Goal: Transaction & Acquisition: Purchase product/service

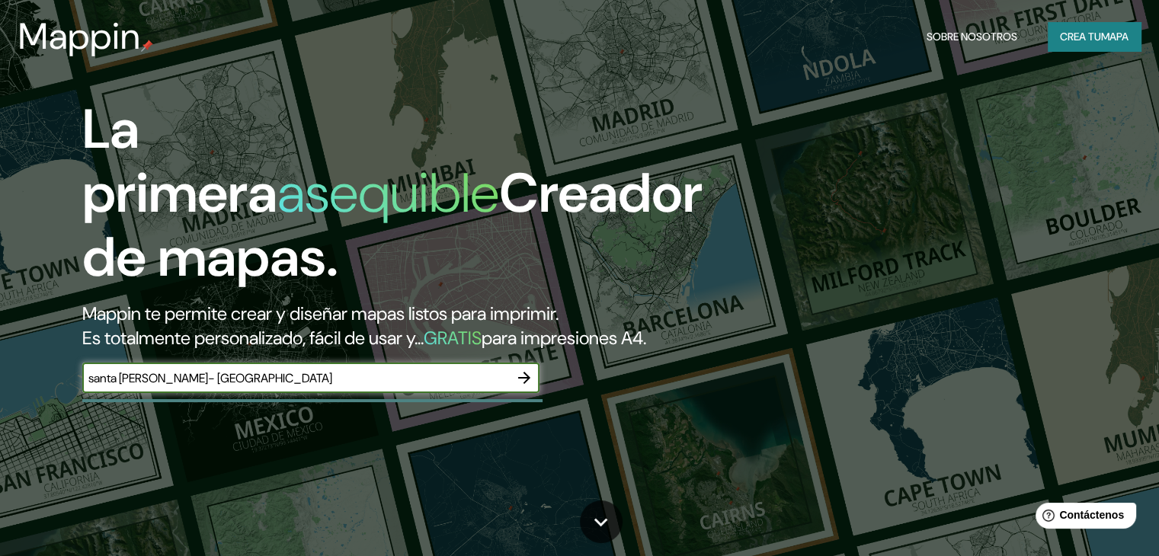
type input "santa [PERSON_NAME]- [GEOGRAPHIC_DATA]"
click at [524, 387] on icon "button" at bounding box center [524, 378] width 18 height 18
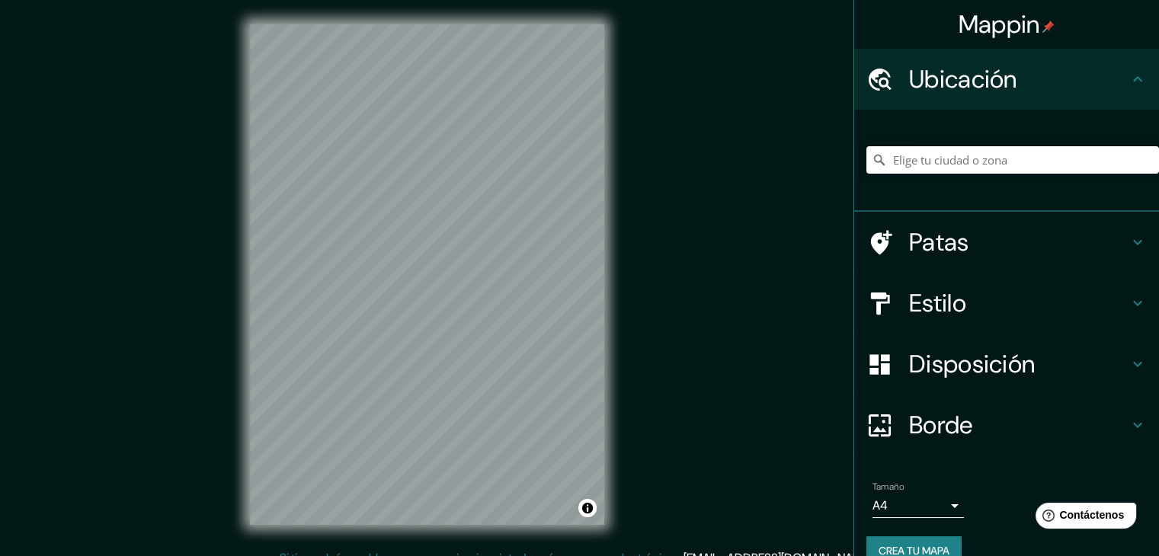
click at [974, 160] on input "Elige tu ciudad o zona" at bounding box center [1012, 159] width 293 height 27
click at [926, 299] on font "Estilo" at bounding box center [937, 303] width 57 height 32
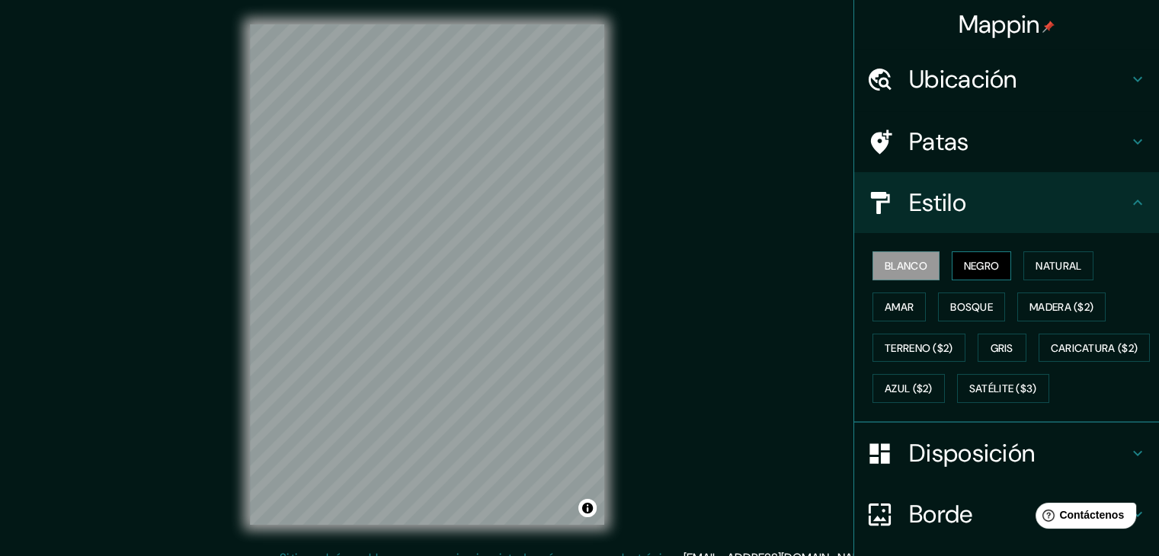
click at [964, 271] on font "Negro" at bounding box center [982, 266] width 36 height 14
click at [655, 254] on div "Mappin Ubicación [GEOGRAPHIC_DATA][PERSON_NAME], [GEOGRAPHIC_DATA], [GEOGRAPHIC…" at bounding box center [579, 287] width 1159 height 574
click at [939, 85] on font "Ubicación" at bounding box center [963, 79] width 108 height 32
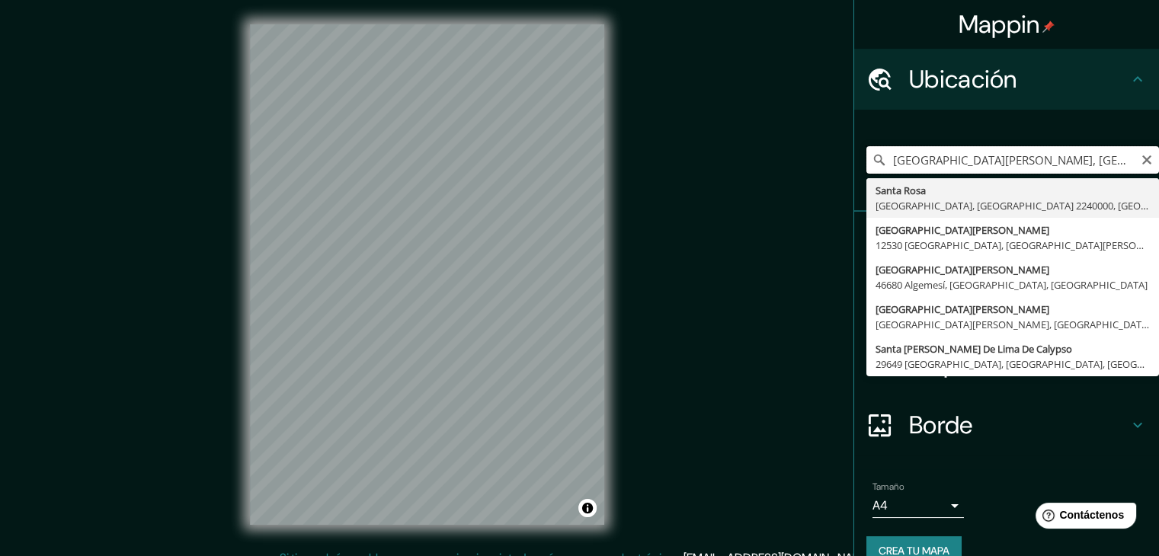
click at [1015, 167] on input "[GEOGRAPHIC_DATA][PERSON_NAME], [GEOGRAPHIC_DATA], [GEOGRAPHIC_DATA] 2240000, […" at bounding box center [1012, 159] width 293 height 27
drag, startPoint x: 942, startPoint y: 161, endPoint x: 1151, endPoint y: 155, distance: 209.6
click at [1151, 155] on div "Mappin Ubicación [GEOGRAPHIC_DATA][PERSON_NAME], [GEOGRAPHIC_DATA], [GEOGRAPHIC…" at bounding box center [1005, 278] width 305 height 556
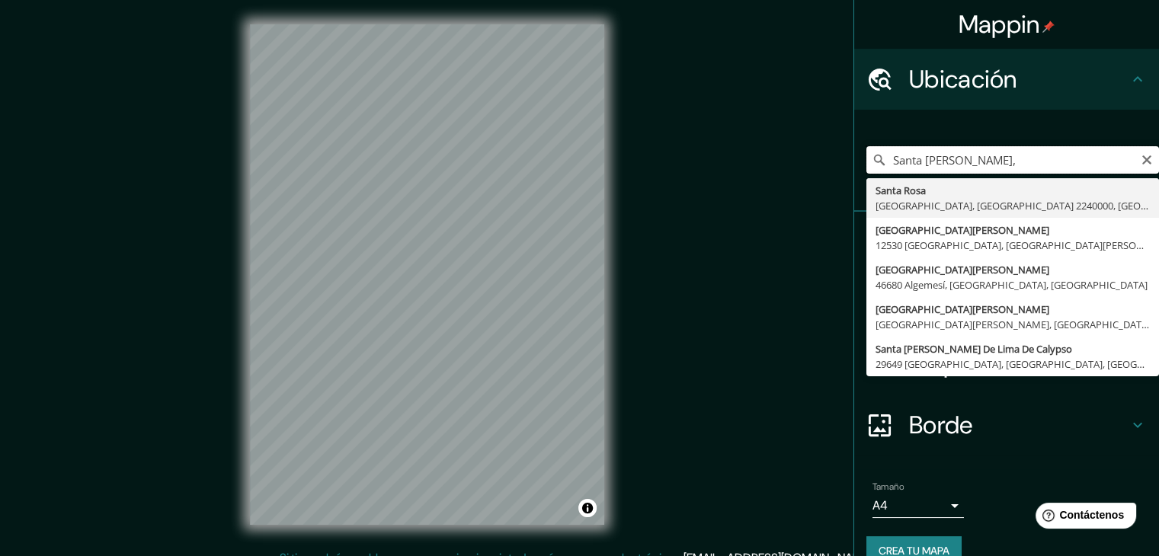
scroll to position [0, 0]
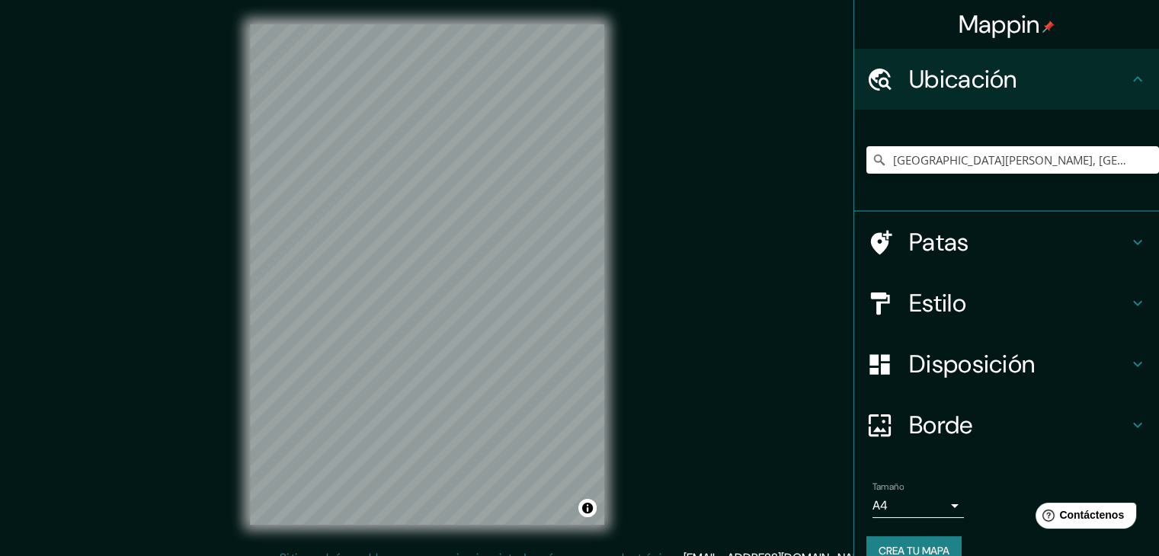
click at [971, 174] on div "[GEOGRAPHIC_DATA][PERSON_NAME], [GEOGRAPHIC_DATA], [GEOGRAPHIC_DATA], [GEOGRAPH…" at bounding box center [1012, 160] width 293 height 76
click at [978, 163] on input "[GEOGRAPHIC_DATA][PERSON_NAME], [GEOGRAPHIC_DATA], [GEOGRAPHIC_DATA], [GEOGRAPH…" at bounding box center [1012, 159] width 293 height 27
click at [1111, 157] on input "[GEOGRAPHIC_DATA][PERSON_NAME], [GEOGRAPHIC_DATA], [GEOGRAPHIC_DATA], [GEOGRAPH…" at bounding box center [1012, 159] width 293 height 27
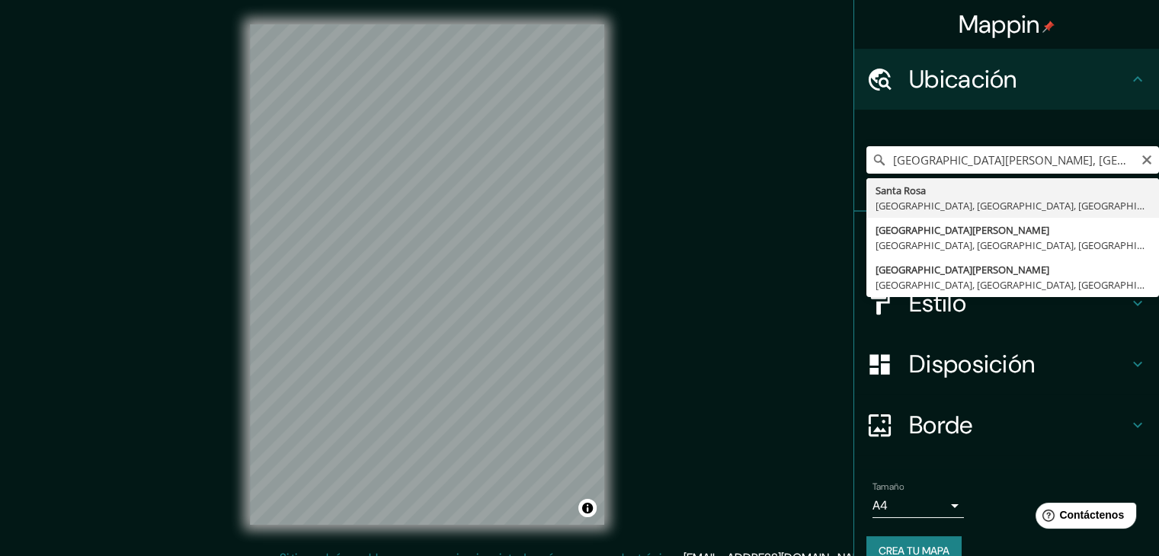
type input "[GEOGRAPHIC_DATA][PERSON_NAME], [GEOGRAPHIC_DATA], [GEOGRAPHIC_DATA], [GEOGRAPH…"
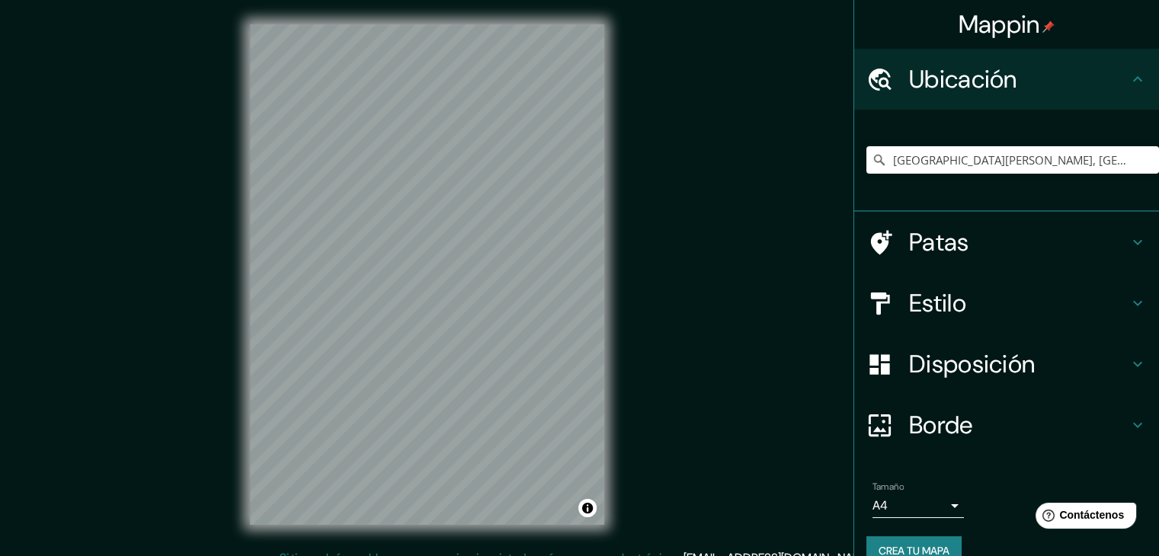
click at [1044, 277] on div "Estilo" at bounding box center [1006, 303] width 305 height 61
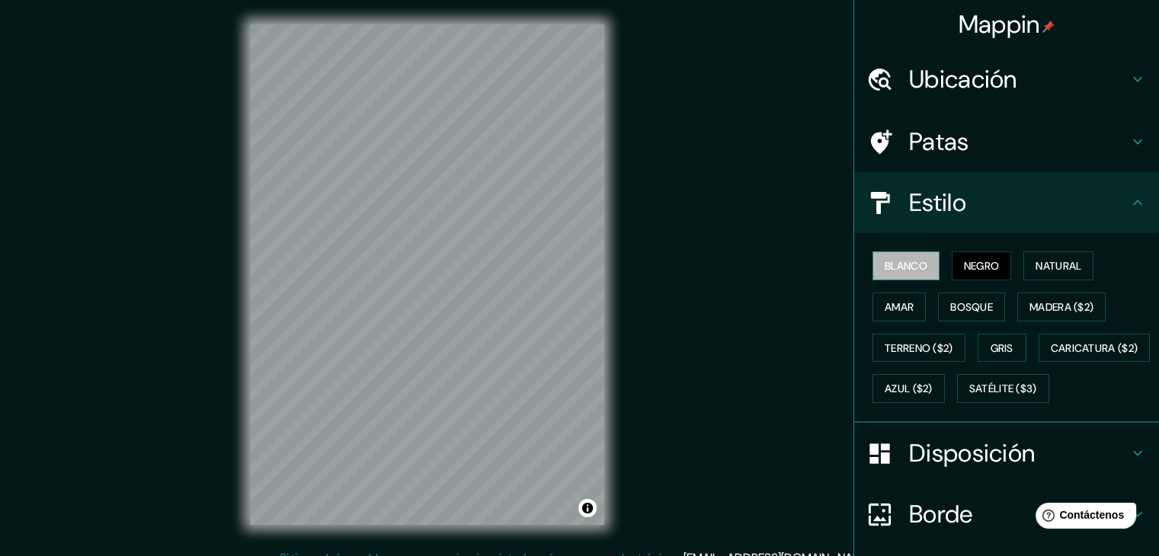
click at [908, 257] on font "Blanco" at bounding box center [905, 266] width 43 height 20
click at [950, 302] on font "Bosque" at bounding box center [971, 307] width 43 height 14
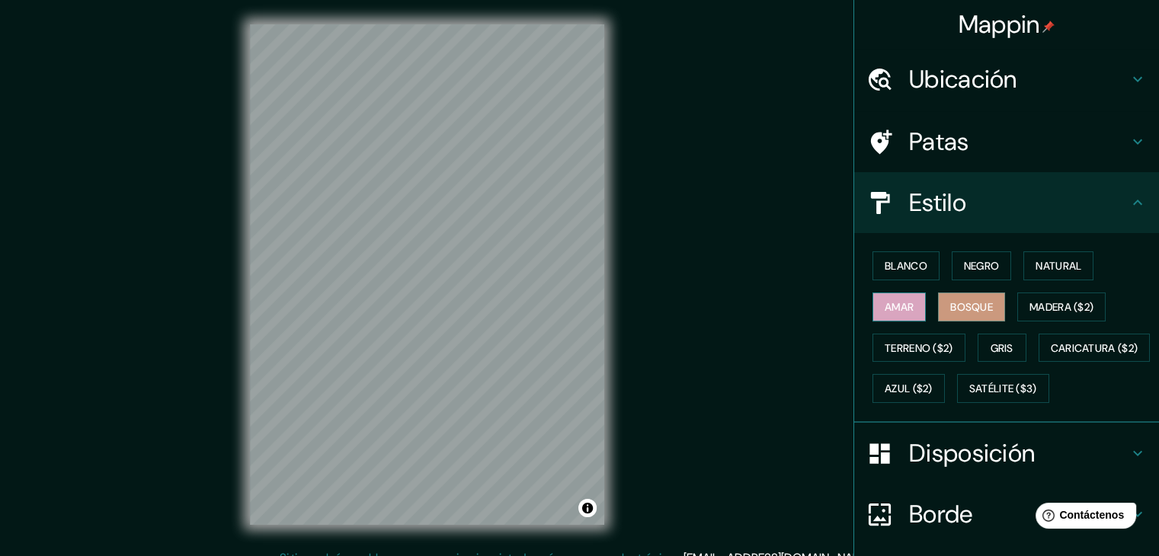
click at [888, 302] on font "Amar" at bounding box center [898, 307] width 29 height 14
click at [888, 339] on font "Terreno ($2)" at bounding box center [918, 348] width 69 height 20
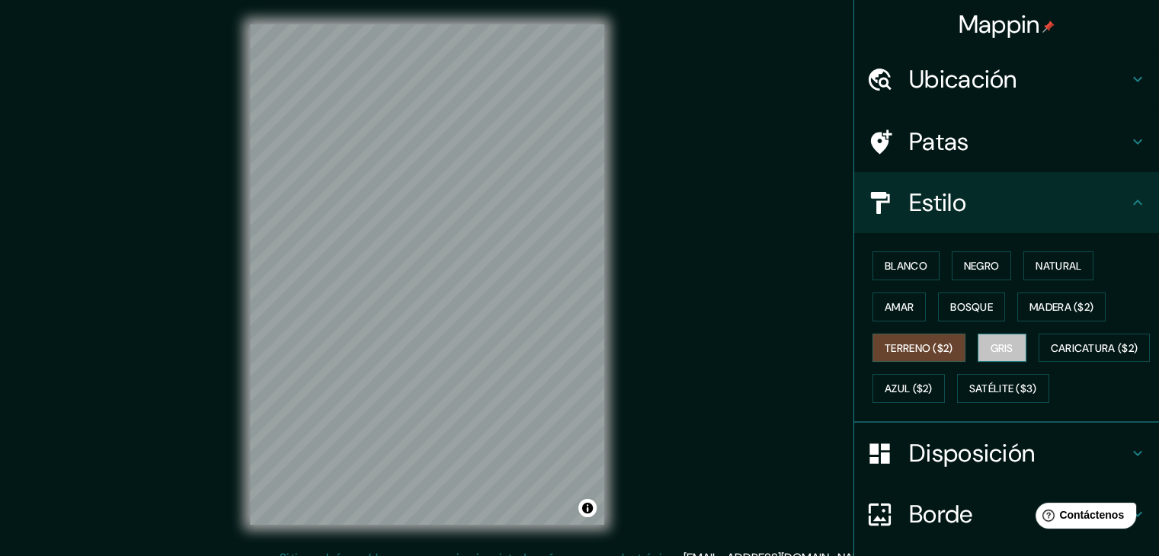
click at [990, 341] on font "Gris" at bounding box center [1001, 348] width 23 height 14
click at [1076, 308] on font "Madera ($2)" at bounding box center [1061, 307] width 64 height 14
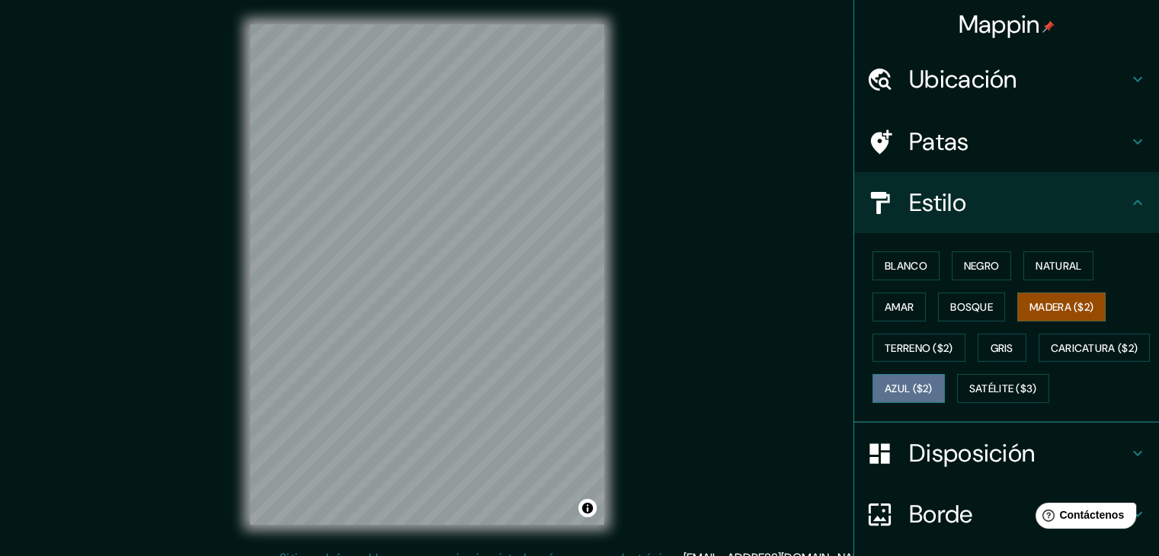
click at [932, 387] on font "Azul ($2)" at bounding box center [908, 389] width 48 height 14
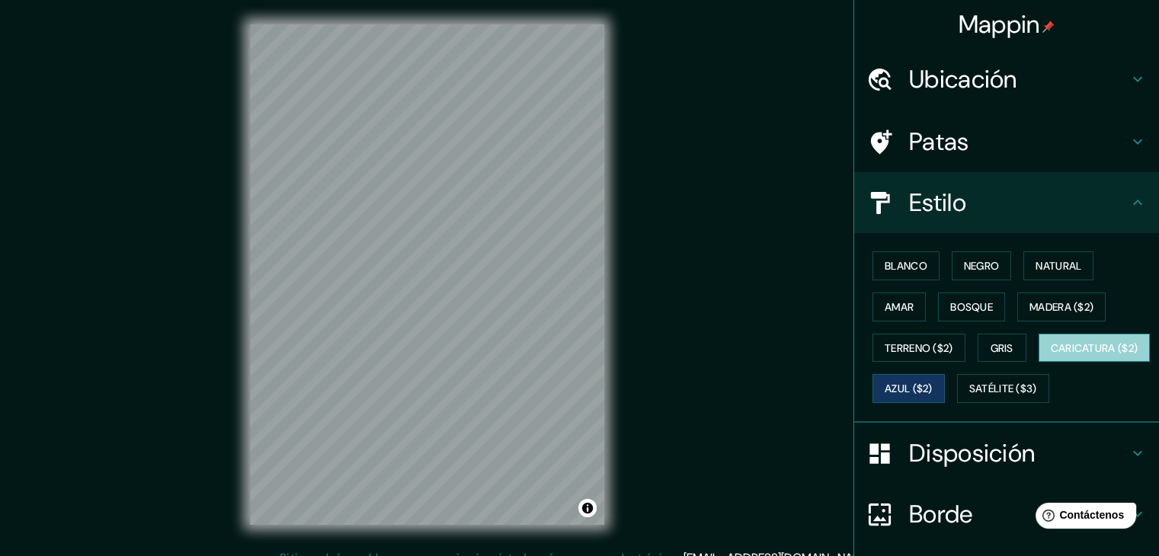
click at [1051, 358] on font "Caricatura ($2)" at bounding box center [1095, 348] width 88 height 20
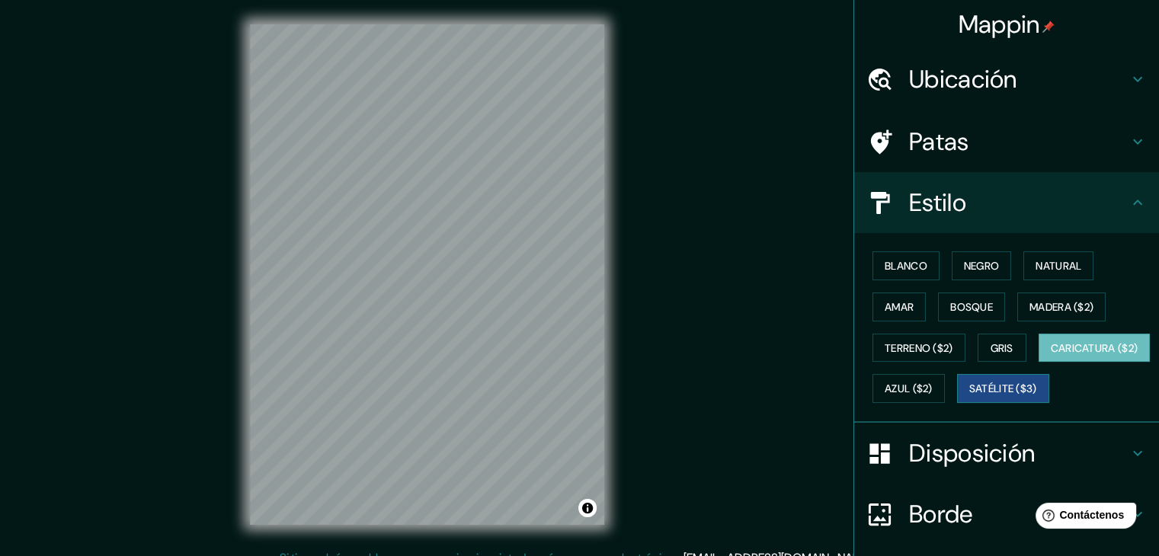
click at [969, 396] on font "Satélite ($3)" at bounding box center [1003, 389] width 68 height 14
